Goal: Information Seeking & Learning: Find specific fact

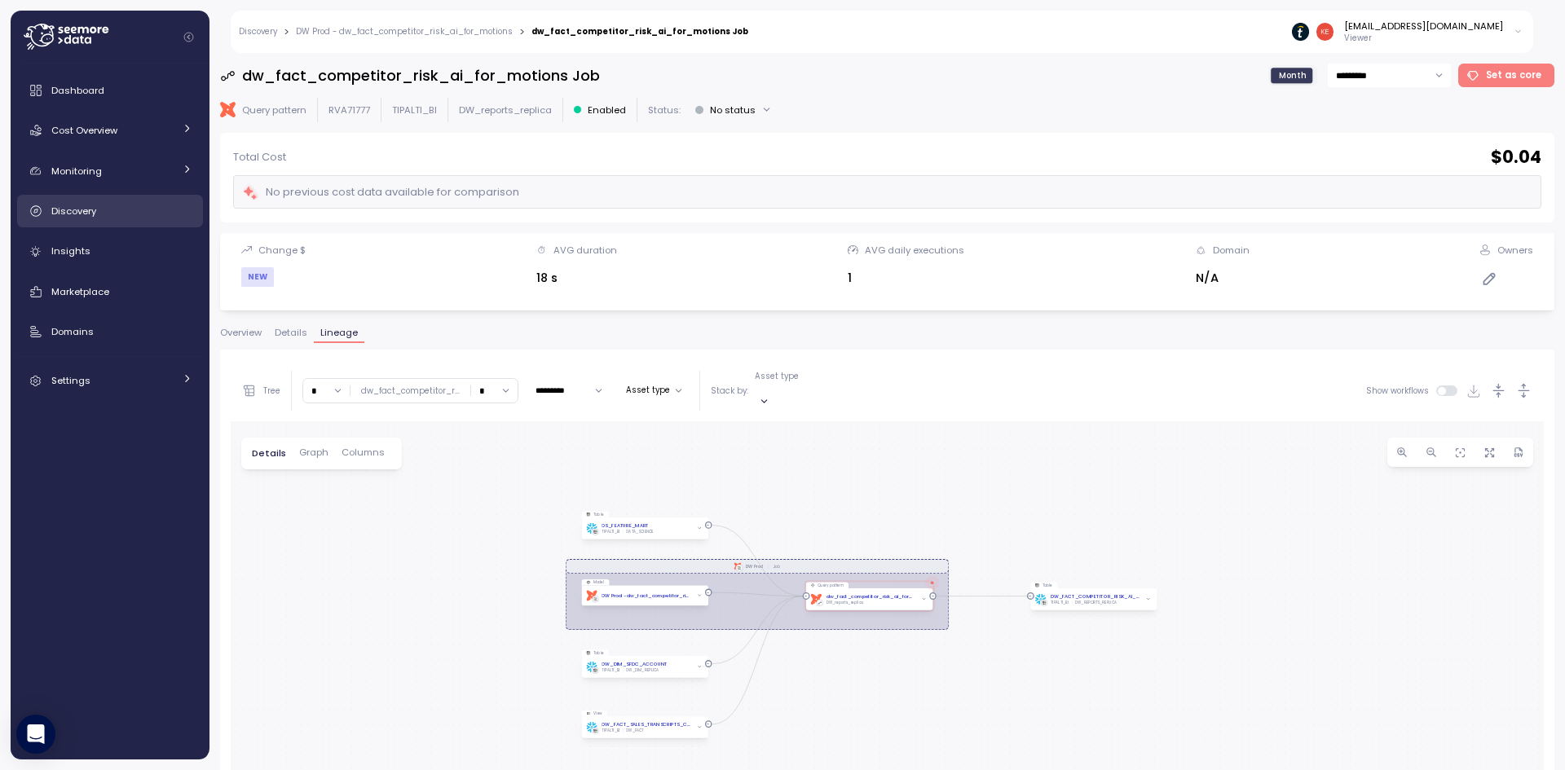
click at [95, 213] on span "Discovery" at bounding box center [73, 211] width 45 height 13
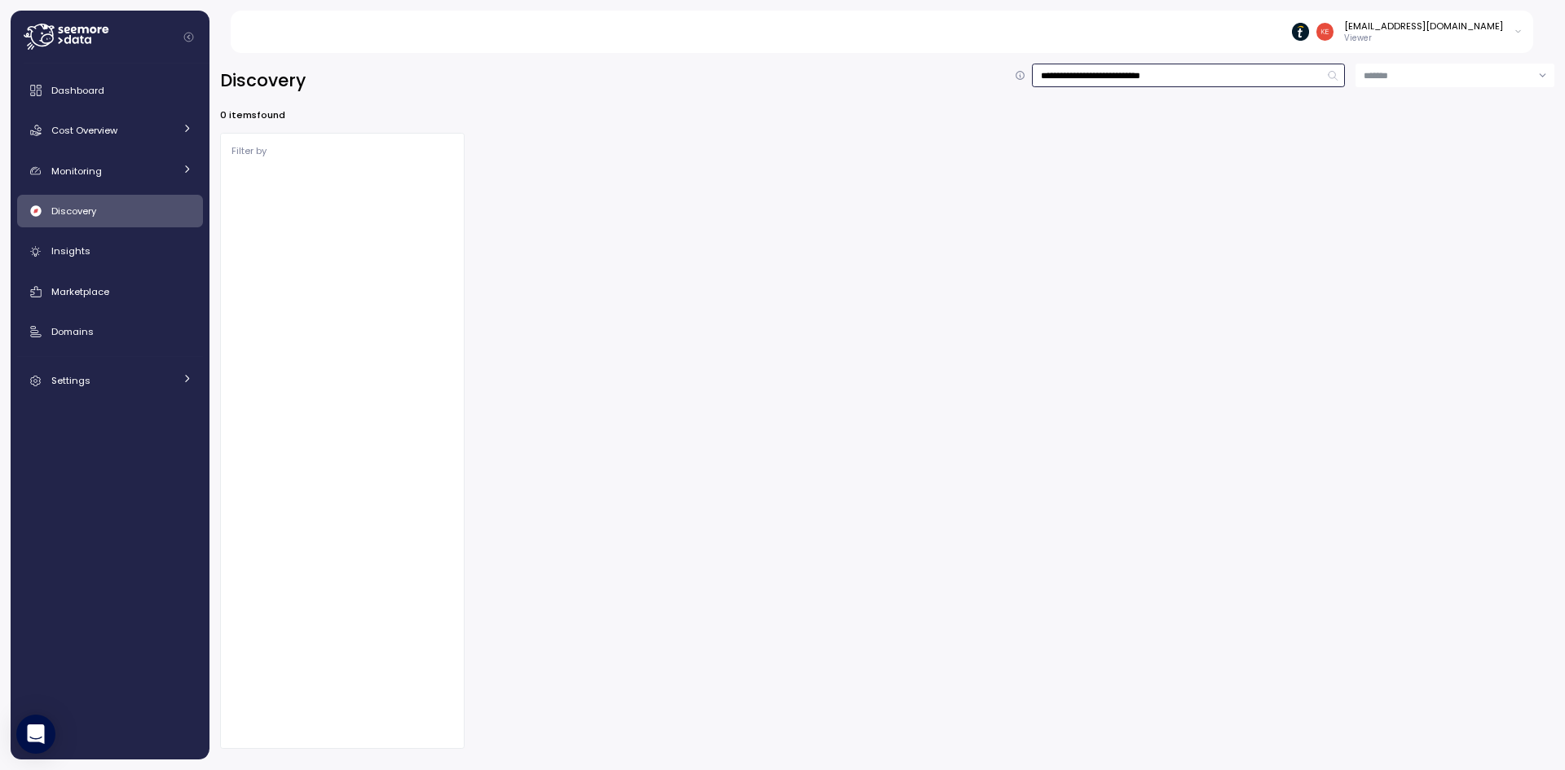
click at [1195, 73] on input "**********" at bounding box center [1188, 76] width 313 height 24
type input "**********"
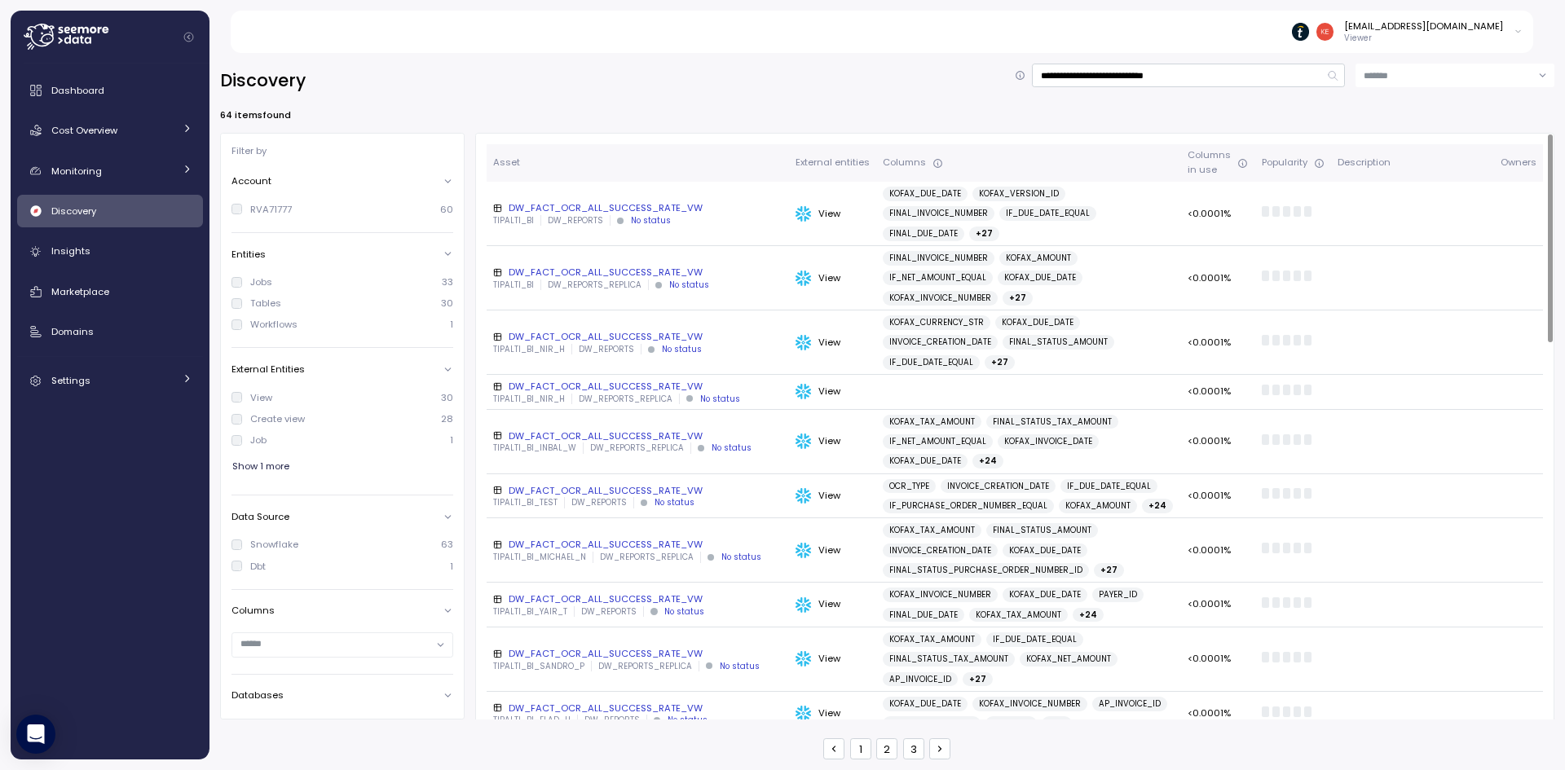
click at [685, 201] on div "DW_FACT_OCR_ALL_SUCCESS_RATE_VW" at bounding box center [637, 207] width 289 height 13
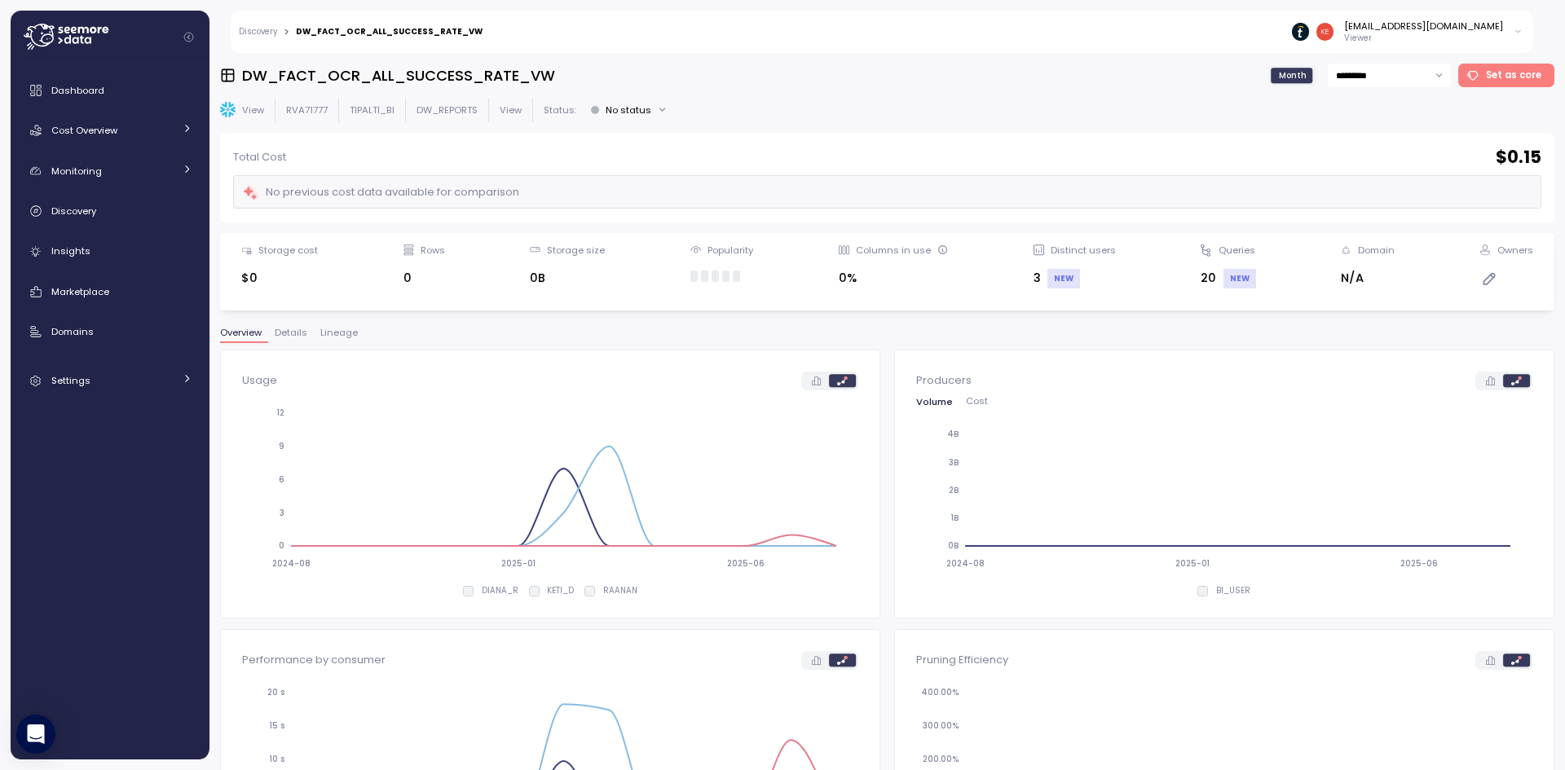
click at [330, 333] on span "Lineage" at bounding box center [338, 332] width 37 height 9
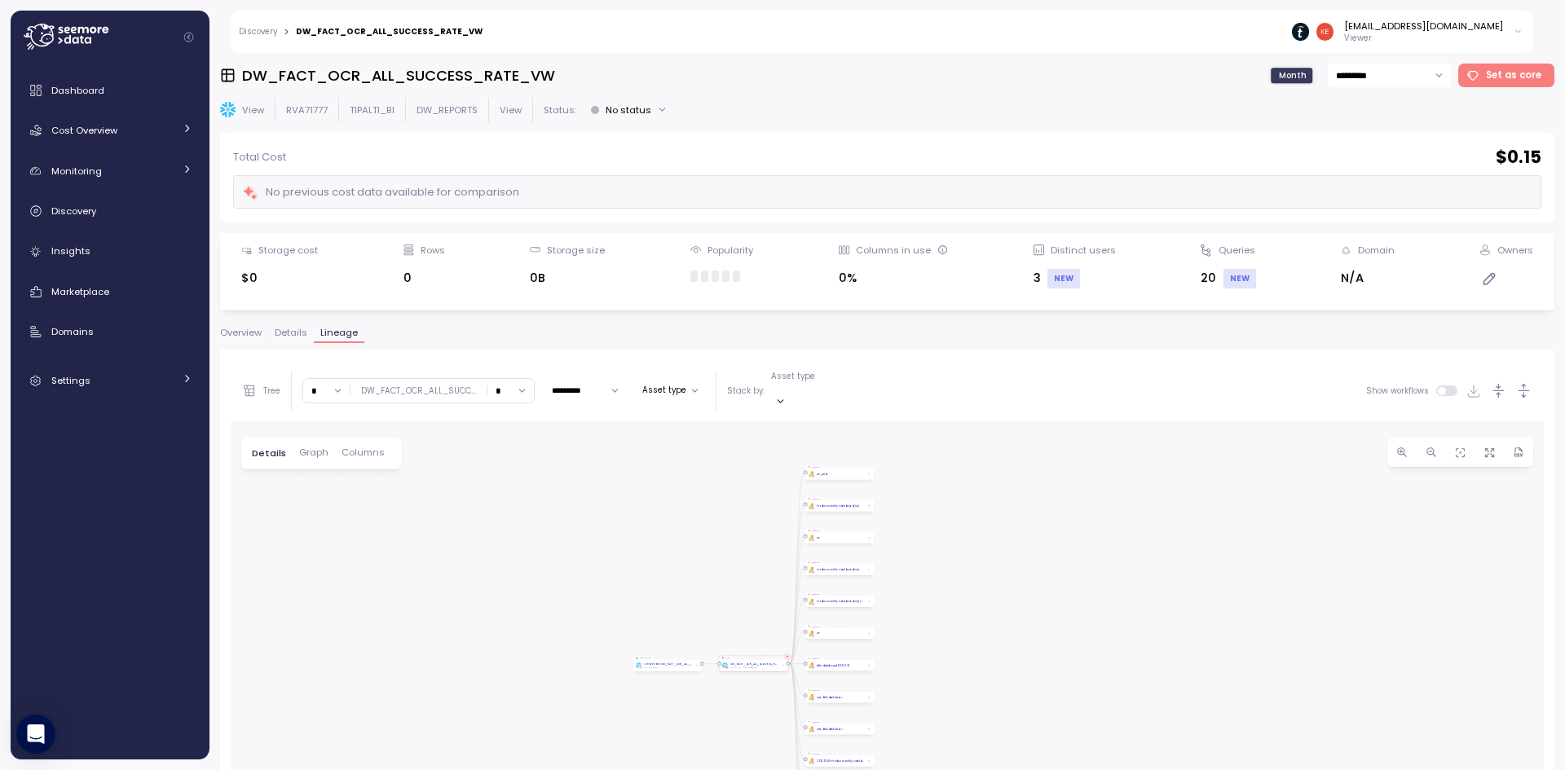
drag, startPoint x: 632, startPoint y: 570, endPoint x: 443, endPoint y: 447, distance: 226.0
click at [437, 439] on div "Create view Create View DW_FACT_OCR_ALL_SUCCESS_RATE_VW DW_REPORTS View DW_FACT…" at bounding box center [887, 743] width 1313 height 645
drag, startPoint x: 694, startPoint y: 545, endPoint x: 993, endPoint y: 583, distance: 301.4
click at [997, 584] on div "Create view Create View DW_FACT_OCR_ALL_SUCCESS_RATE_VW DW_REPORTS View DW_FACT…" at bounding box center [887, 743] width 1313 height 645
drag, startPoint x: 1087, startPoint y: 692, endPoint x: 975, endPoint y: 502, distance: 220.7
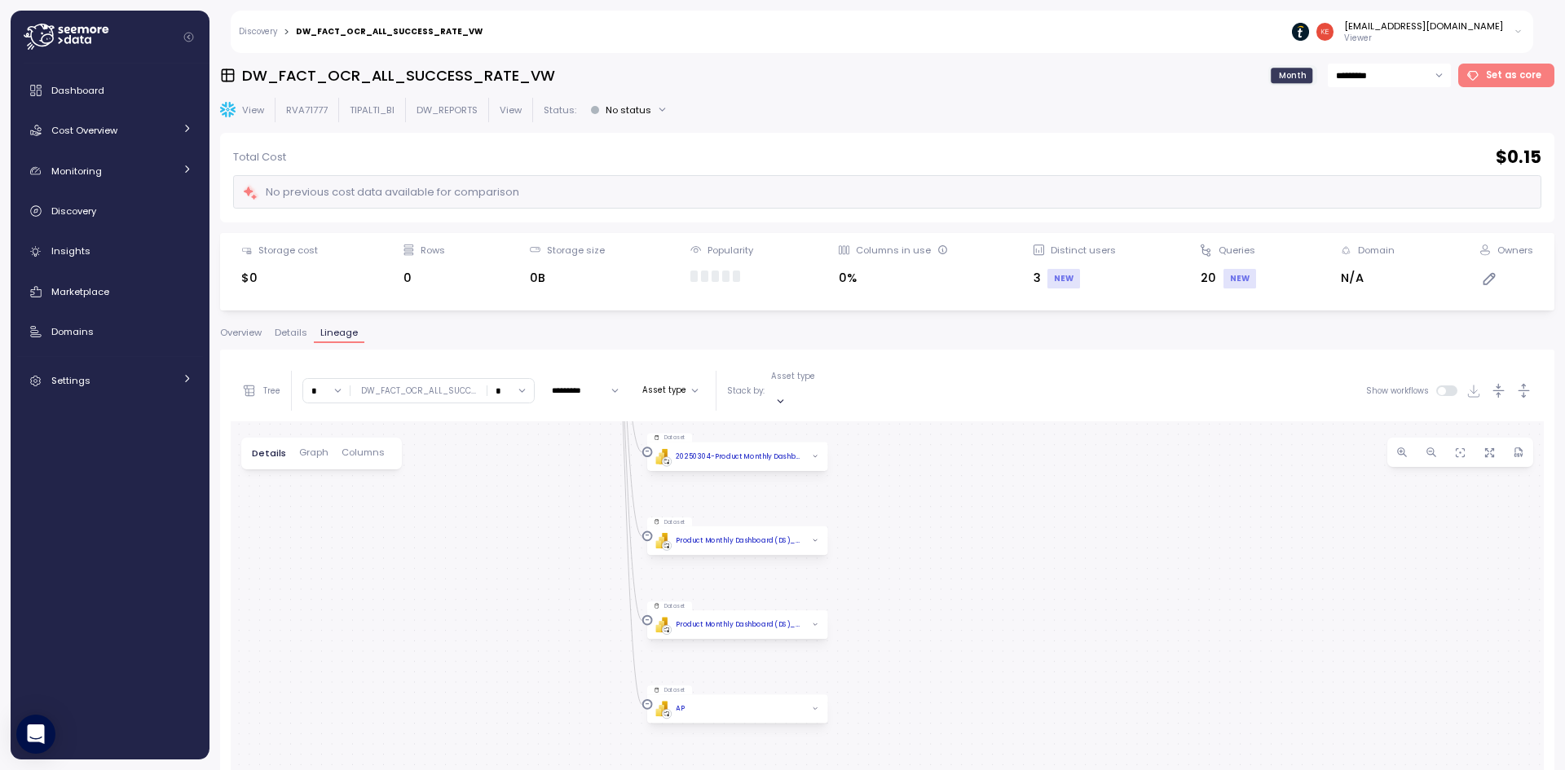
click at [974, 504] on div "Create view Create View DW_FACT_OCR_ALL_SUCCESS_RATE_VW DW_REPORTS View DW_FACT…" at bounding box center [887, 743] width 1313 height 645
drag, startPoint x: 964, startPoint y: 474, endPoint x: 1002, endPoint y: 629, distance: 160.1
click at [1002, 629] on div "Create view Create View DW_FACT_OCR_ALL_SUCCESS_RATE_VW DW_REPORTS View DW_FACT…" at bounding box center [887, 743] width 1313 height 645
click at [1019, 672] on div "Create view Create View DW_FACT_OCR_ALL_SUCCESS_RATE_VW DW_REPORTS View DW_FACT…" at bounding box center [887, 743] width 1313 height 645
drag, startPoint x: 1013, startPoint y: 545, endPoint x: 1057, endPoint y: 694, distance: 155.5
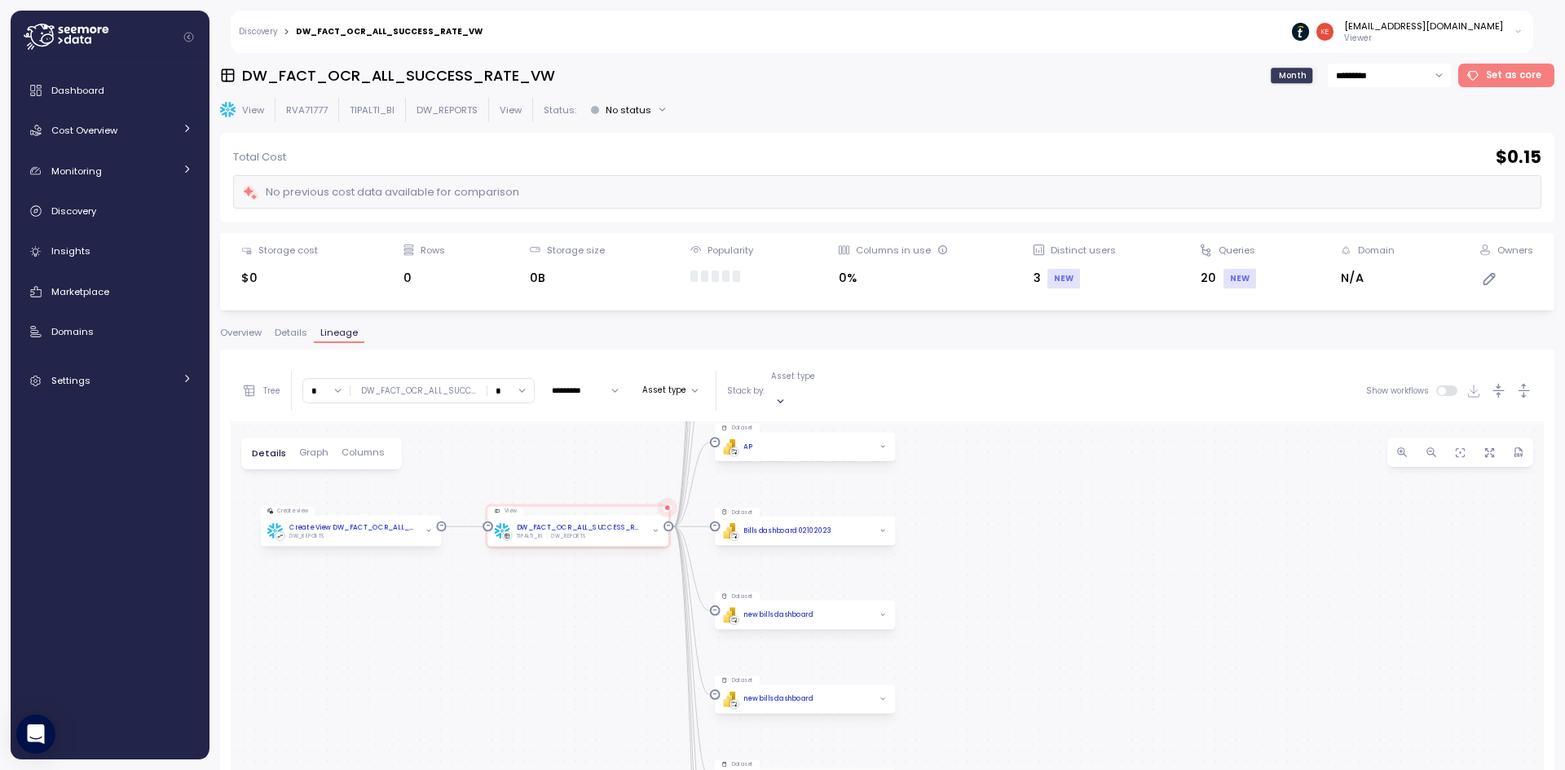
click at [1057, 694] on div "Create view Create View DW_FACT_OCR_ALL_SUCCESS_RATE_VW DW_REPORTS View DW_FACT…" at bounding box center [887, 743] width 1313 height 645
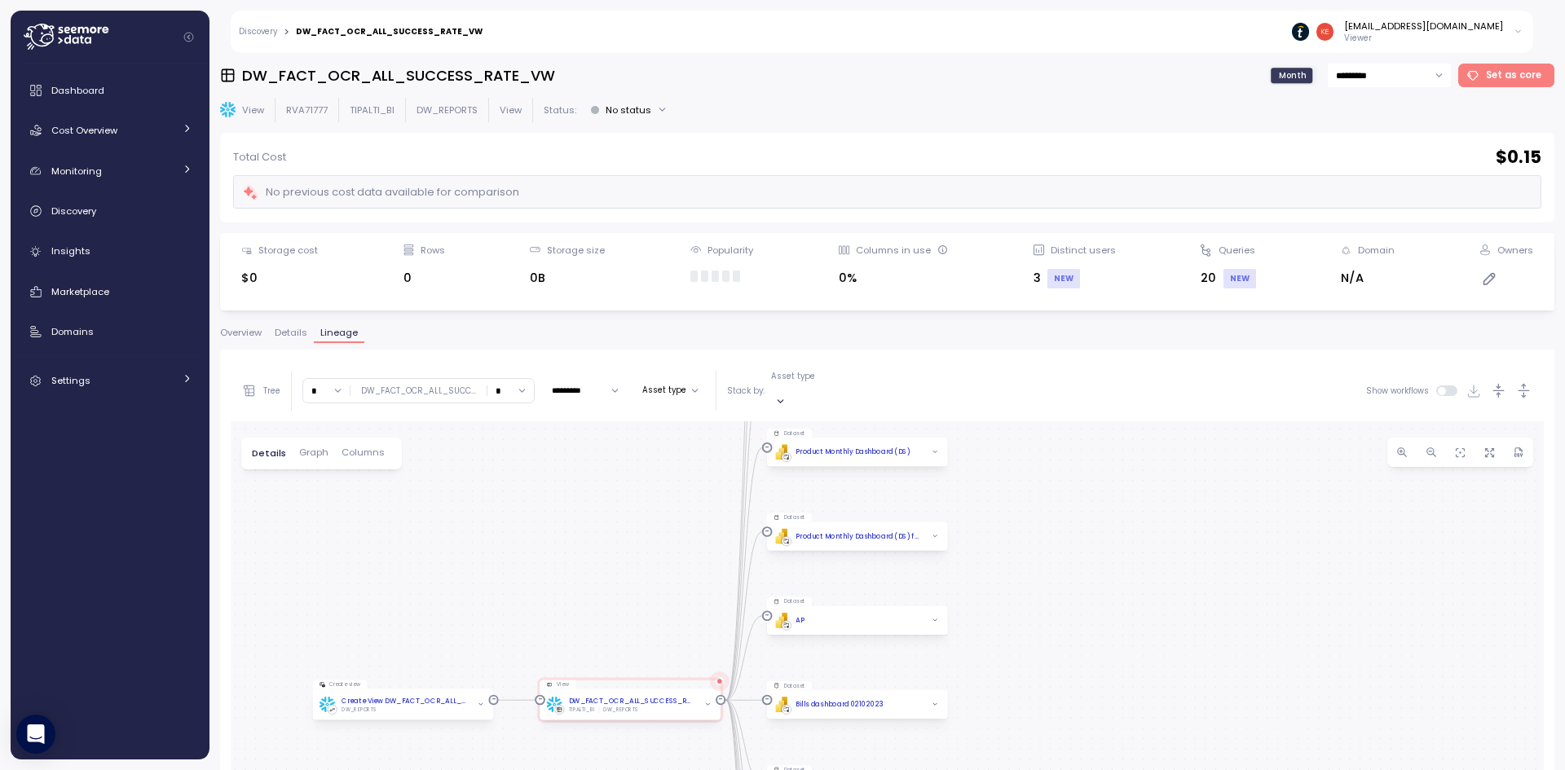
click at [252, 334] on span "Overview" at bounding box center [241, 332] width 42 height 9
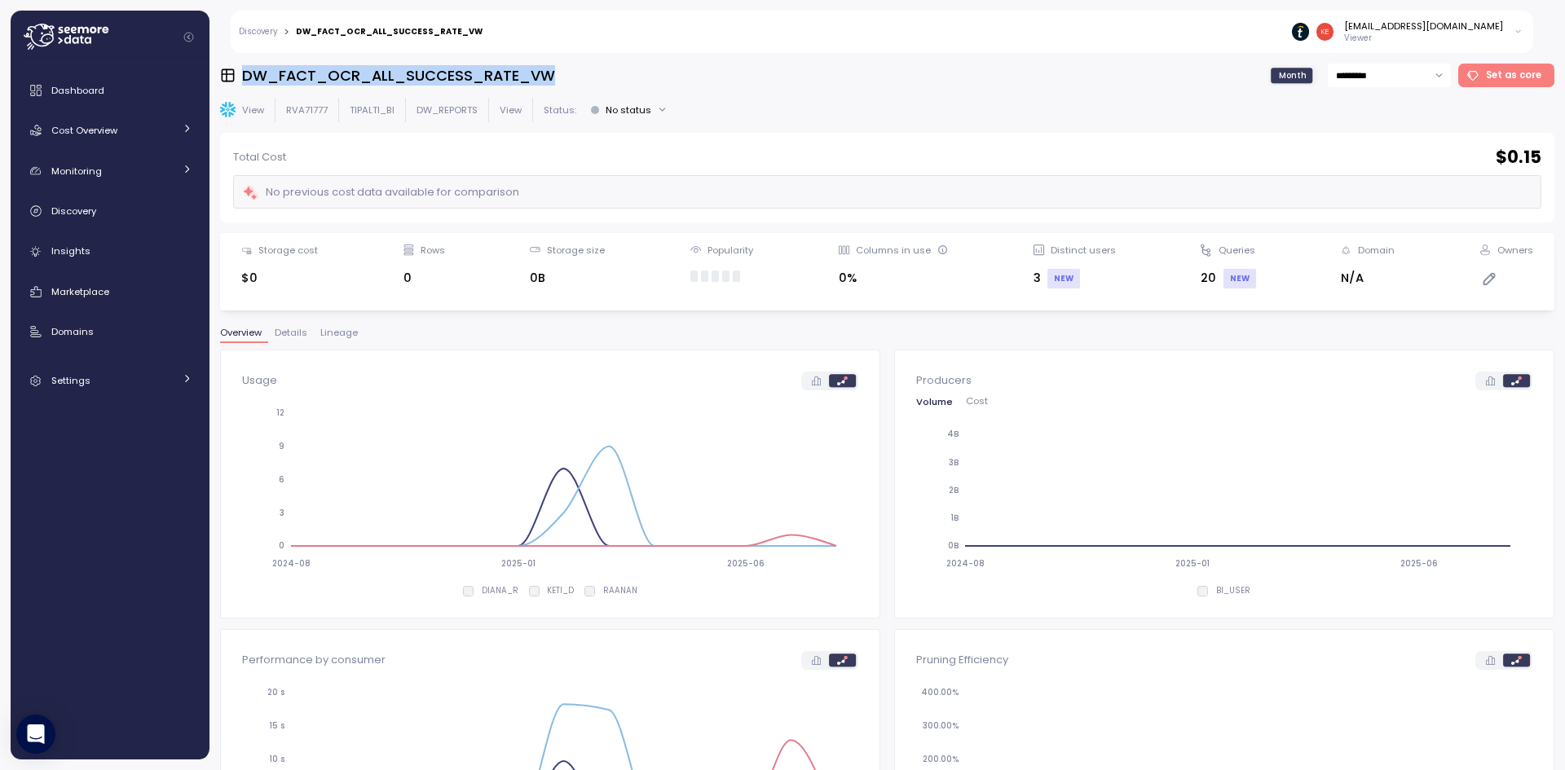
drag, startPoint x: 588, startPoint y: 75, endPoint x: 238, endPoint y: 78, distance: 350.5
click at [238, 78] on div "DW_FACT_OCR_ALL_SUCCESS_RATE_VW Month ********* Set as core" at bounding box center [887, 76] width 1334 height 24
copy h3 "DW_FACT_OCR_ALL_SUCCESS_RATE_VW"
